Goal: Task Accomplishment & Management: Use online tool/utility

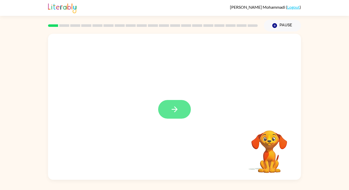
click at [172, 112] on icon "button" at bounding box center [174, 109] width 9 height 9
click at [176, 115] on div at bounding box center [174, 107] width 253 height 146
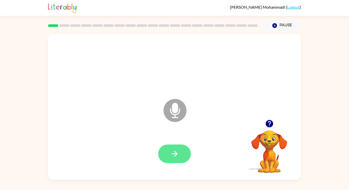
click at [177, 162] on button "button" at bounding box center [174, 153] width 33 height 19
click at [170, 151] on icon "button" at bounding box center [174, 153] width 9 height 9
click at [176, 154] on icon "button" at bounding box center [174, 154] width 6 height 6
click at [177, 155] on icon "button" at bounding box center [174, 153] width 9 height 9
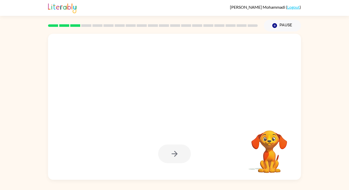
click at [176, 156] on div at bounding box center [174, 153] width 33 height 19
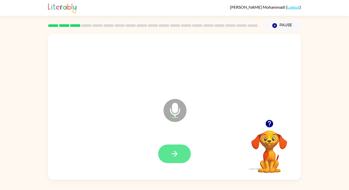
click at [178, 159] on button "button" at bounding box center [174, 153] width 33 height 19
click at [174, 153] on icon "button" at bounding box center [174, 154] width 6 height 6
click at [183, 155] on button "button" at bounding box center [174, 153] width 33 height 19
click at [182, 148] on button "button" at bounding box center [174, 153] width 33 height 19
click at [166, 155] on button "button" at bounding box center [174, 153] width 33 height 19
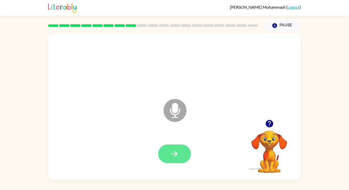
click at [174, 150] on icon "button" at bounding box center [174, 153] width 9 height 9
click at [174, 155] on div at bounding box center [174, 153] width 33 height 19
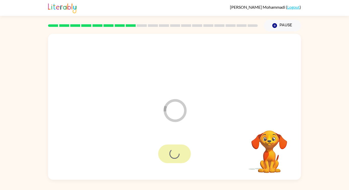
click at [180, 152] on div at bounding box center [174, 153] width 33 height 19
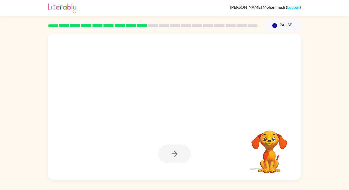
click at [180, 170] on div at bounding box center [174, 154] width 242 height 42
click at [172, 153] on div at bounding box center [174, 153] width 33 height 19
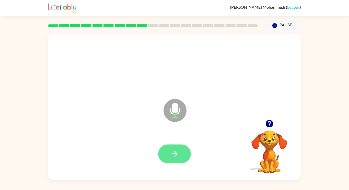
click at [177, 146] on button "button" at bounding box center [174, 153] width 33 height 19
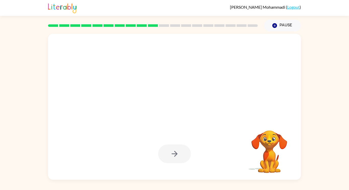
click at [171, 163] on div at bounding box center [174, 154] width 242 height 42
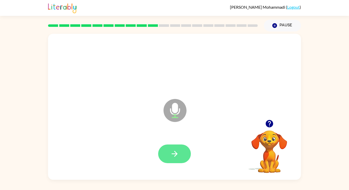
click at [180, 152] on button "button" at bounding box center [174, 153] width 33 height 19
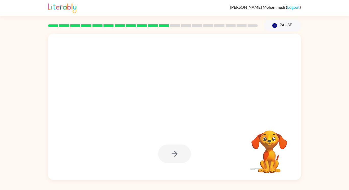
click at [183, 160] on div at bounding box center [174, 153] width 33 height 19
click at [173, 150] on div at bounding box center [174, 153] width 33 height 19
click at [171, 152] on div at bounding box center [174, 153] width 33 height 19
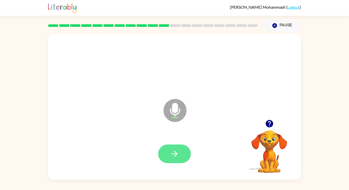
click at [173, 152] on icon "button" at bounding box center [174, 153] width 9 height 9
click at [176, 151] on div at bounding box center [174, 153] width 33 height 19
click at [174, 153] on div at bounding box center [174, 153] width 33 height 19
click at [176, 151] on div at bounding box center [174, 153] width 33 height 19
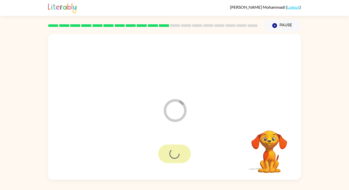
click at [177, 151] on div at bounding box center [174, 153] width 33 height 19
click at [178, 151] on div at bounding box center [174, 153] width 33 height 19
click at [178, 152] on div at bounding box center [174, 153] width 33 height 19
click at [183, 152] on div at bounding box center [174, 153] width 33 height 19
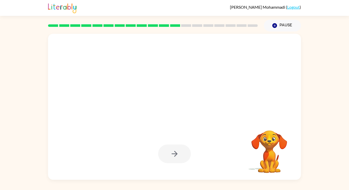
click at [189, 152] on div at bounding box center [174, 153] width 33 height 19
click at [187, 154] on div at bounding box center [174, 153] width 33 height 19
click at [179, 151] on div at bounding box center [174, 153] width 33 height 19
click at [179, 149] on div at bounding box center [174, 153] width 33 height 19
click at [178, 148] on div at bounding box center [174, 153] width 33 height 19
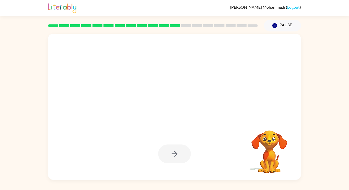
click at [179, 149] on div at bounding box center [174, 153] width 33 height 19
click at [176, 151] on div at bounding box center [174, 153] width 33 height 19
click at [175, 152] on div at bounding box center [174, 153] width 33 height 19
click at [168, 150] on div at bounding box center [174, 153] width 33 height 19
click at [167, 141] on div at bounding box center [174, 154] width 242 height 42
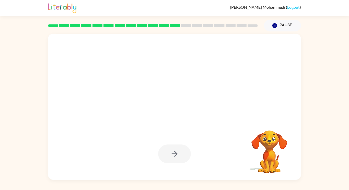
click at [166, 144] on div at bounding box center [174, 154] width 242 height 42
click at [164, 145] on div at bounding box center [174, 153] width 33 height 19
click at [164, 146] on div at bounding box center [174, 153] width 33 height 19
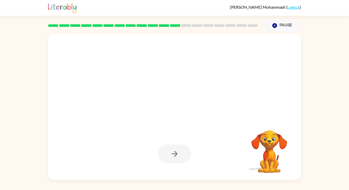
click at [165, 146] on div at bounding box center [174, 153] width 33 height 19
click at [167, 146] on div at bounding box center [174, 153] width 33 height 19
click at [167, 147] on div at bounding box center [174, 153] width 33 height 19
click at [168, 146] on div at bounding box center [174, 153] width 33 height 19
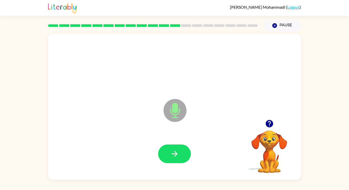
click at [192, 153] on div at bounding box center [174, 154] width 242 height 42
click at [183, 165] on div at bounding box center [174, 154] width 242 height 42
click at [172, 169] on div at bounding box center [174, 154] width 242 height 42
click at [185, 162] on button "button" at bounding box center [174, 153] width 33 height 19
click at [179, 145] on div at bounding box center [174, 153] width 33 height 19
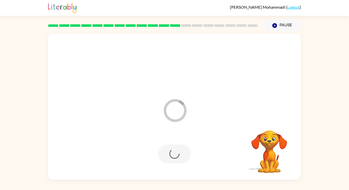
click at [179, 146] on div at bounding box center [174, 153] width 33 height 19
click at [173, 155] on div at bounding box center [174, 153] width 33 height 19
click at [176, 153] on div at bounding box center [174, 153] width 33 height 19
click at [174, 156] on div at bounding box center [174, 153] width 33 height 19
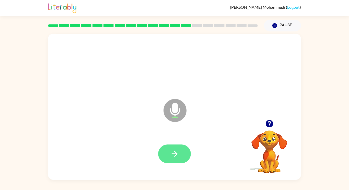
click at [172, 161] on button "button" at bounding box center [174, 153] width 33 height 19
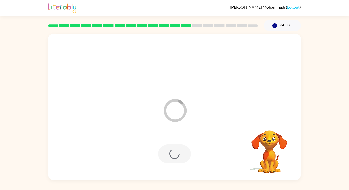
click at [348, 180] on div "[PERSON_NAME]-Alhami [PERSON_NAME] ( Logout ) Pause Pause Loader Your response …" at bounding box center [174, 95] width 349 height 190
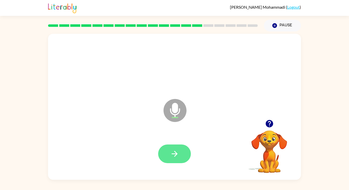
click at [173, 150] on icon "button" at bounding box center [174, 153] width 9 height 9
click at [164, 159] on button "button" at bounding box center [174, 153] width 33 height 19
click at [168, 156] on div at bounding box center [174, 153] width 33 height 19
click at [169, 159] on div at bounding box center [174, 153] width 33 height 19
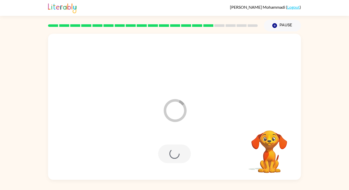
click at [165, 161] on div at bounding box center [174, 153] width 33 height 19
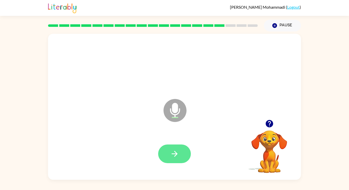
click at [185, 157] on button "button" at bounding box center [174, 153] width 33 height 19
click at [177, 150] on icon "button" at bounding box center [174, 153] width 9 height 9
click at [168, 151] on button "button" at bounding box center [174, 153] width 33 height 19
